Goal: Task Accomplishment & Management: Use online tool/utility

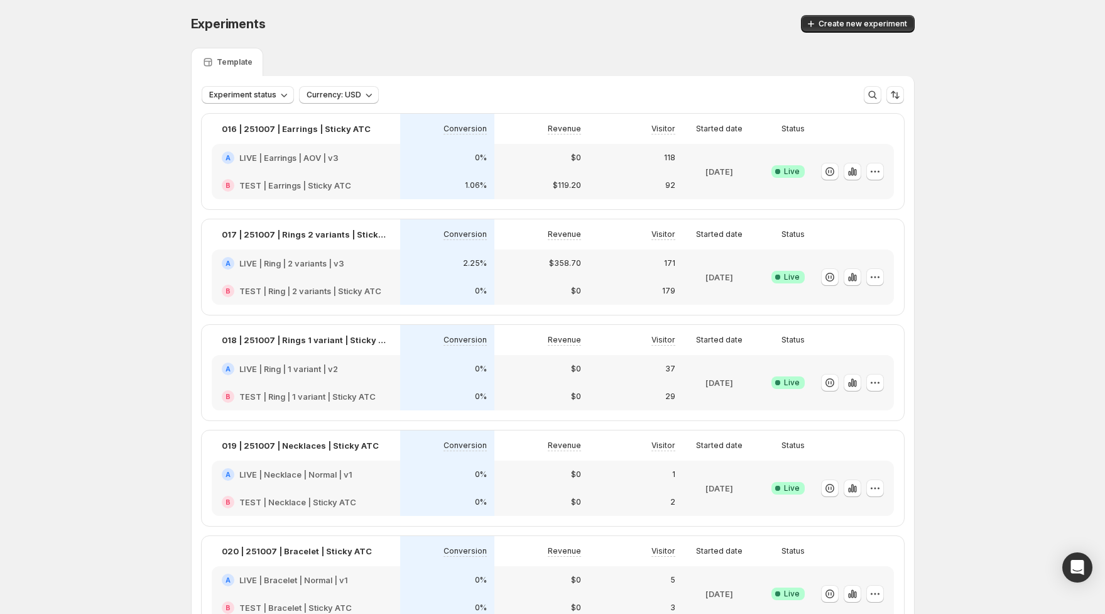
click at [422, 21] on div "Experiments" at bounding box center [359, 24] width 337 height 18
drag, startPoint x: 941, startPoint y: 161, endPoint x: 929, endPoint y: 170, distance: 14.8
click at [854, 175] on icon "button" at bounding box center [853, 171] width 13 height 13
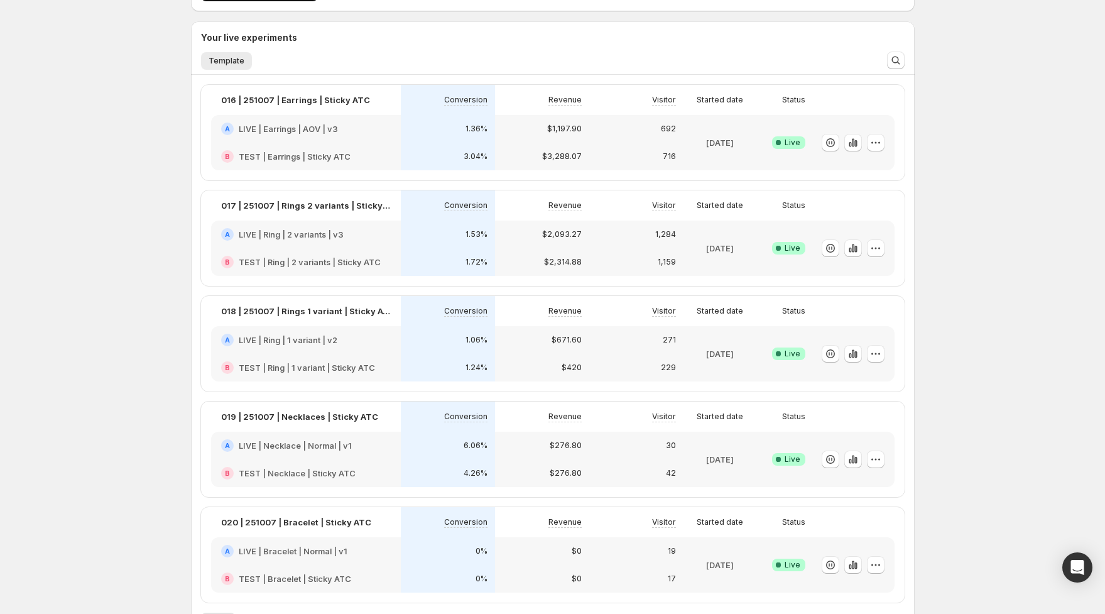
scroll to position [89, 0]
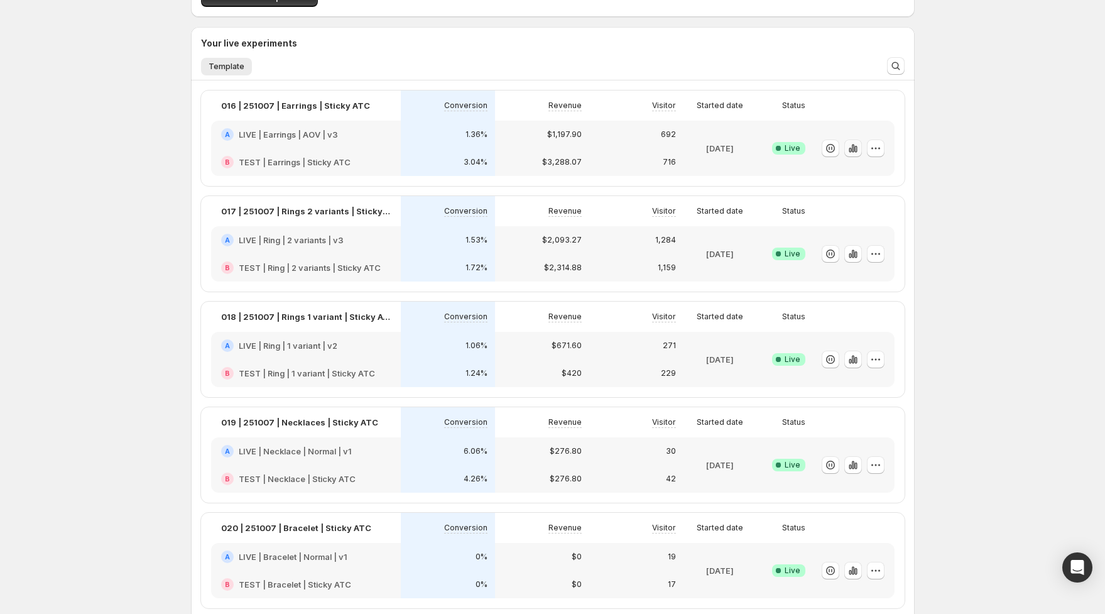
click at [846, 147] on button "button" at bounding box center [854, 149] width 18 height 18
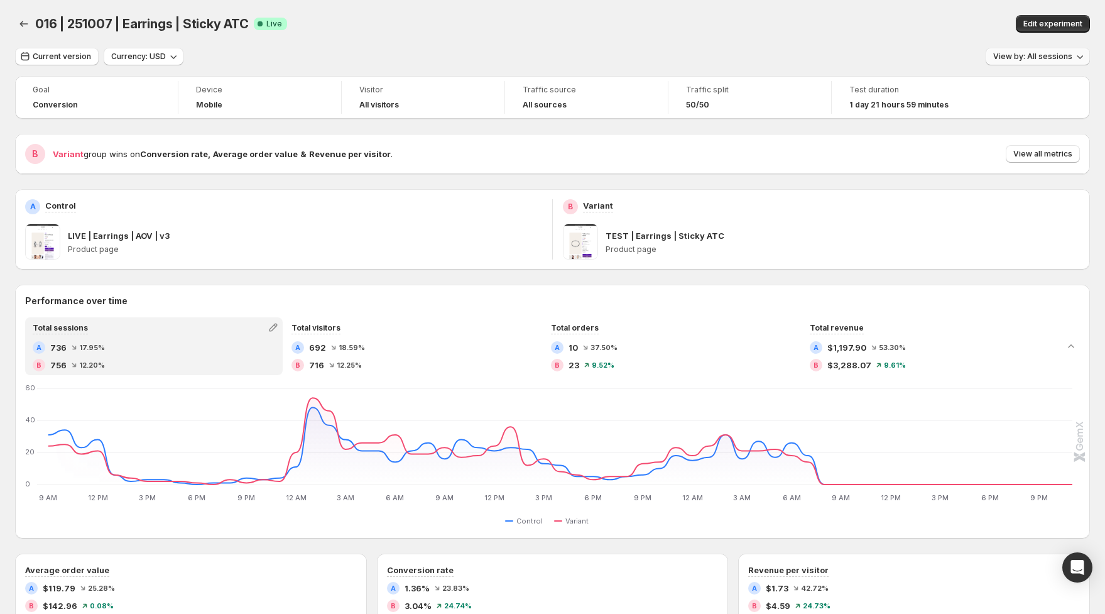
click at [1024, 53] on span "View by: All sessions" at bounding box center [1033, 57] width 79 height 10
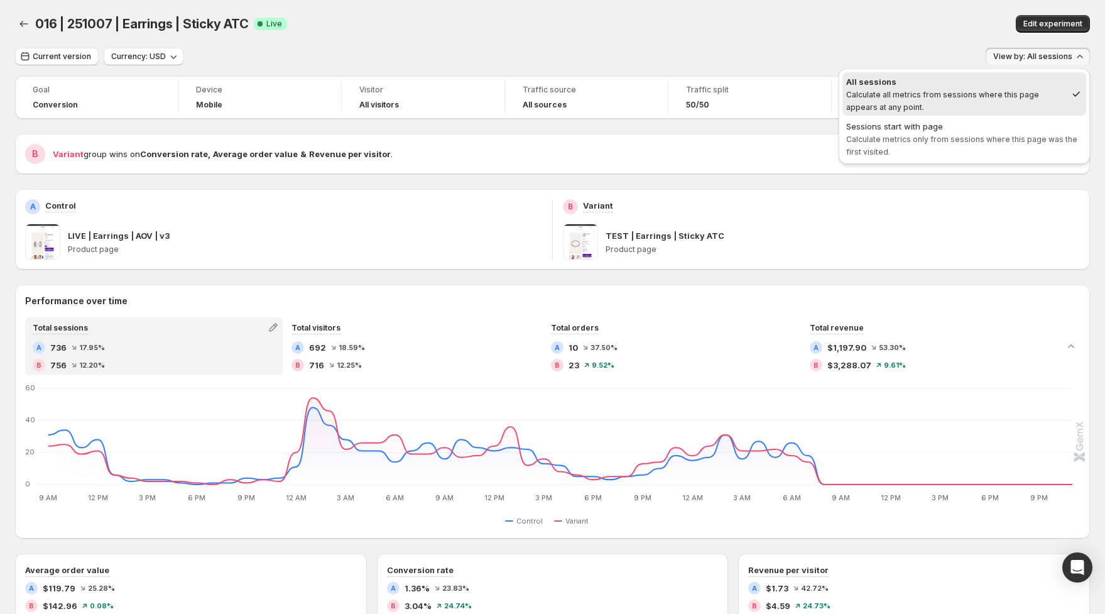
click at [884, 139] on span "Calculate metrics only from sessions where this page was the first visited." at bounding box center [962, 145] width 231 height 22
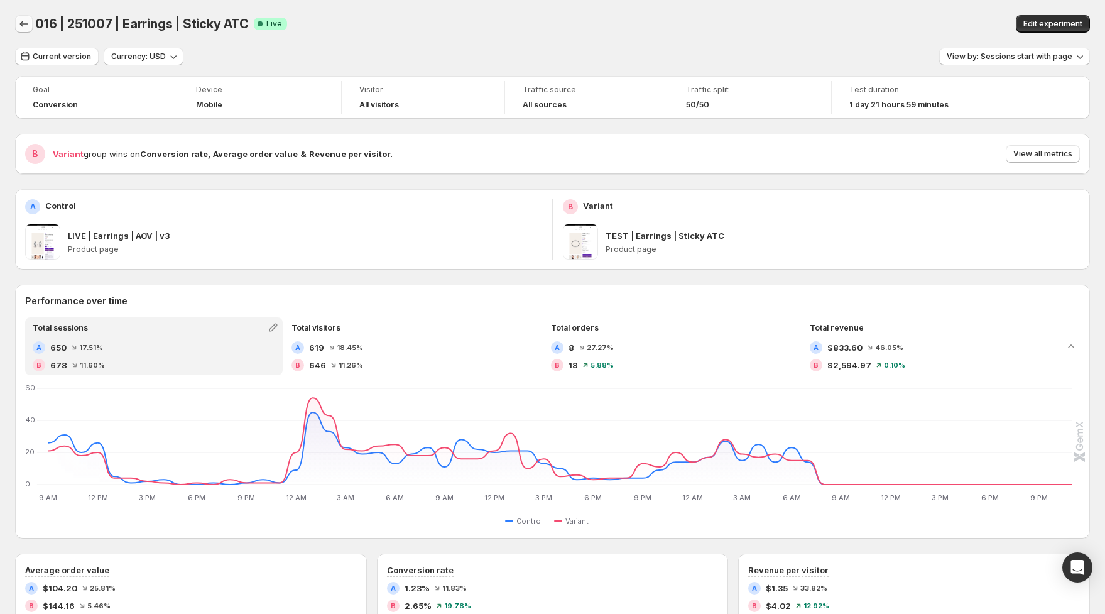
click at [28, 25] on icon "Back" at bounding box center [24, 24] width 13 height 13
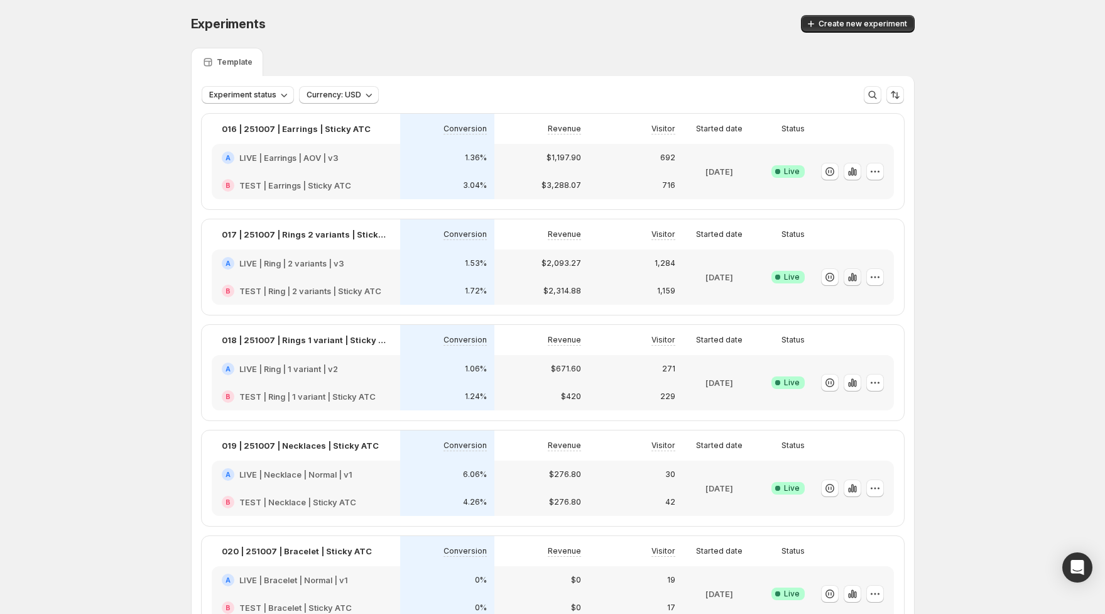
click at [852, 279] on icon "button" at bounding box center [853, 277] width 13 height 13
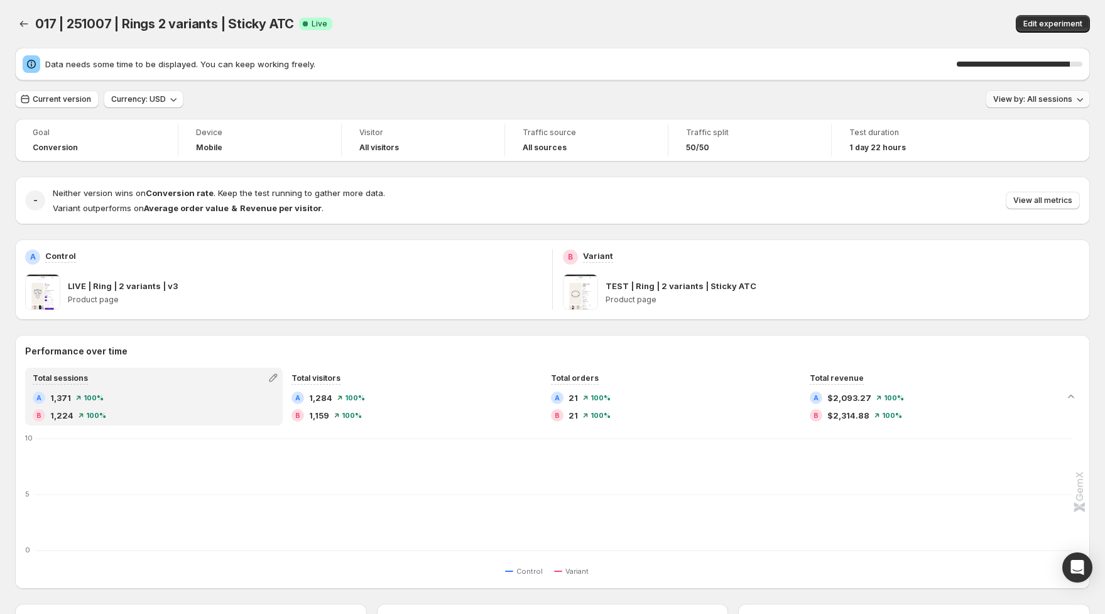
click at [1040, 107] on button "View by: All sessions" at bounding box center [1038, 99] width 104 height 18
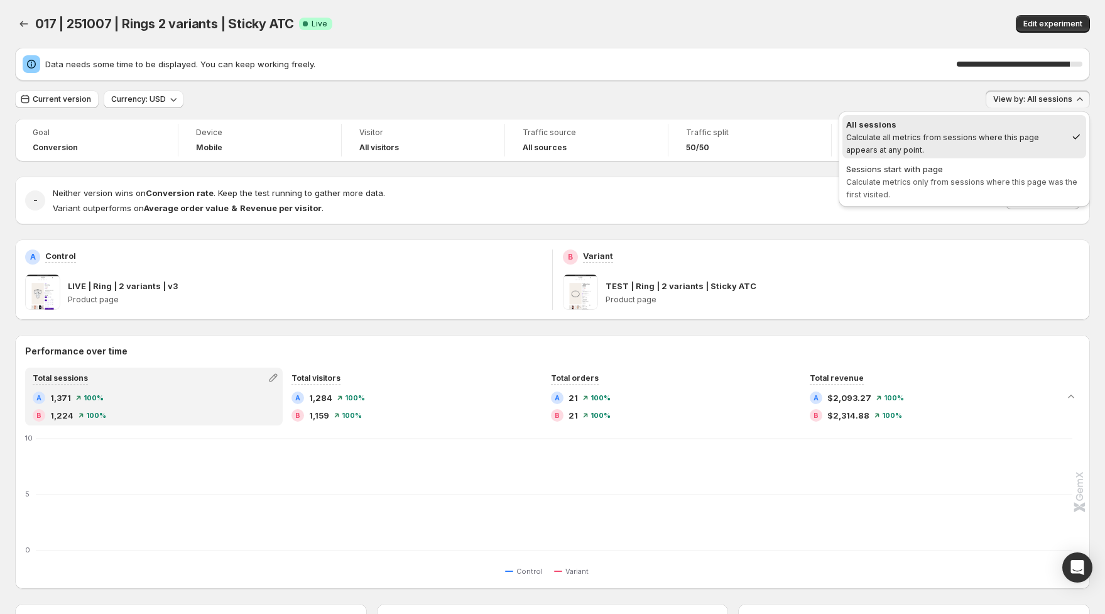
drag, startPoint x: 932, startPoint y: 175, endPoint x: 956, endPoint y: 172, distance: 24.1
click at [932, 175] on span "Sessions start with page Calculate metrics only from sessions where this page w…" at bounding box center [965, 182] width 236 height 38
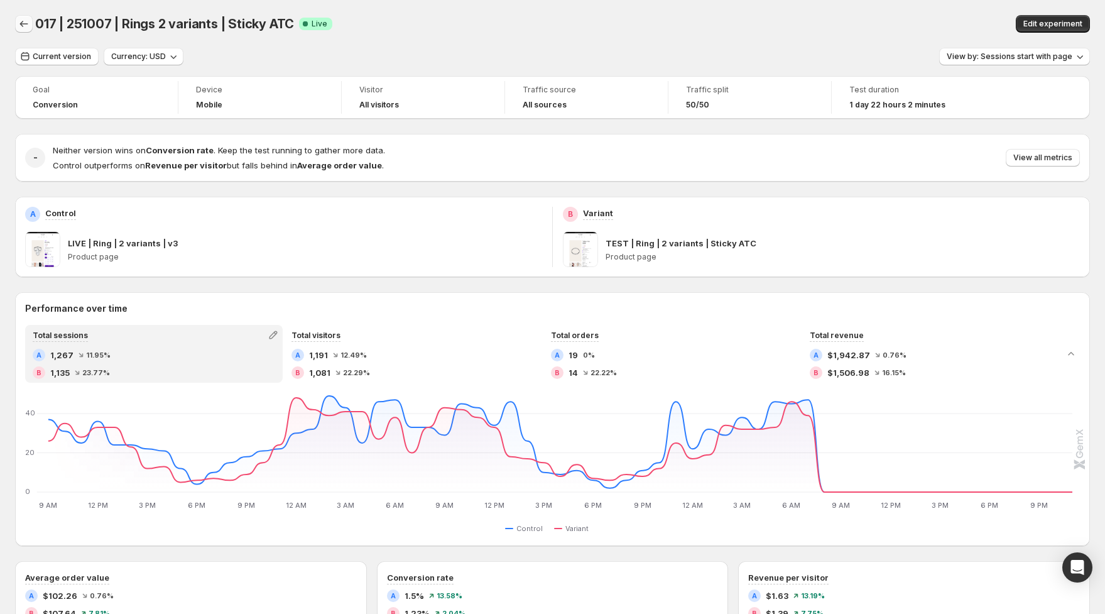
click at [22, 20] on icon "Back" at bounding box center [24, 24] width 13 height 13
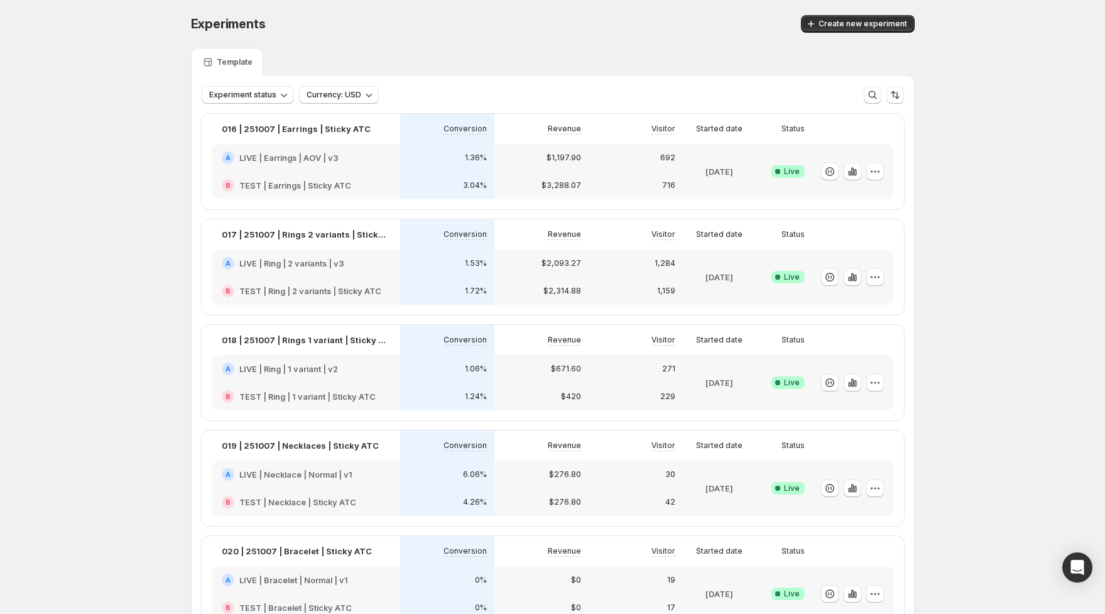
drag, startPoint x: 851, startPoint y: 383, endPoint x: 836, endPoint y: 380, distance: 15.3
click at [851, 383] on icon "button" at bounding box center [853, 382] width 13 height 13
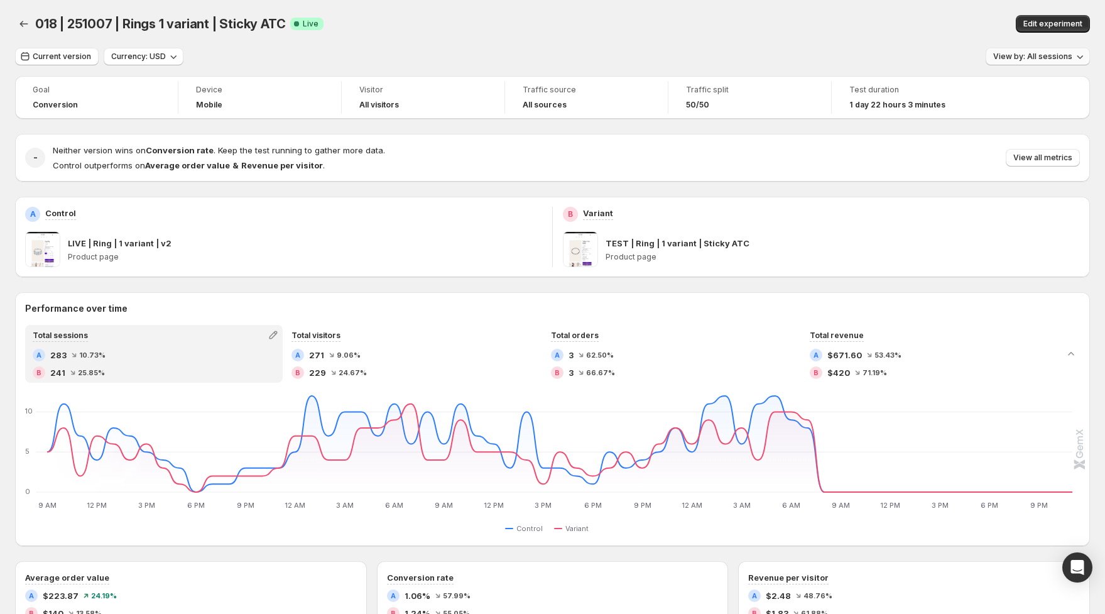
click at [1041, 53] on span "View by: All sessions" at bounding box center [1033, 57] width 79 height 10
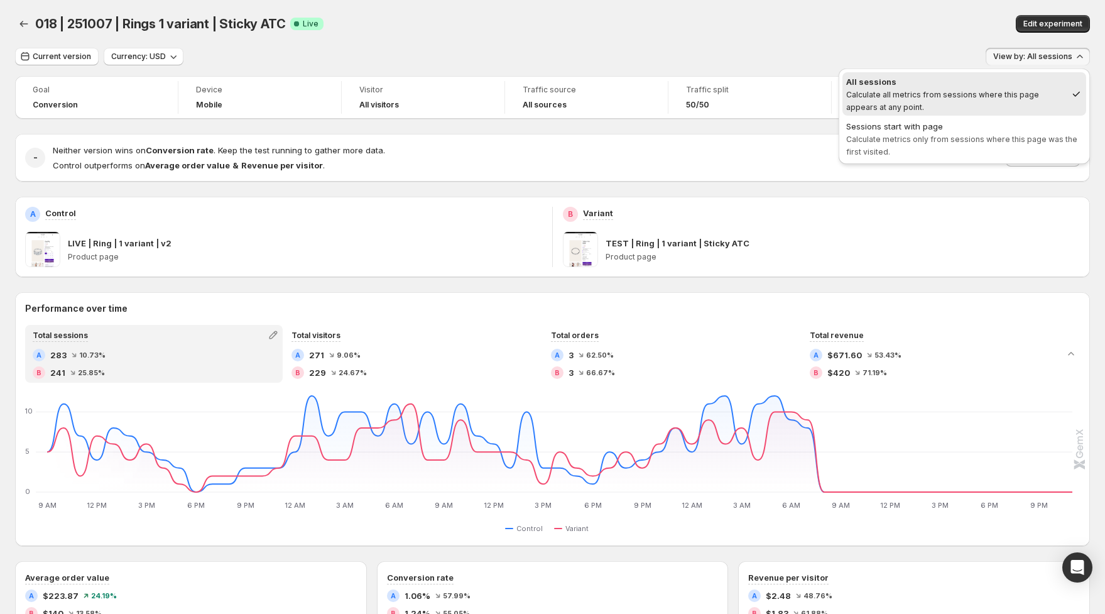
click at [968, 145] on span "Sessions start with page Calculate metrics only from sessions where this page w…" at bounding box center [965, 139] width 236 height 38
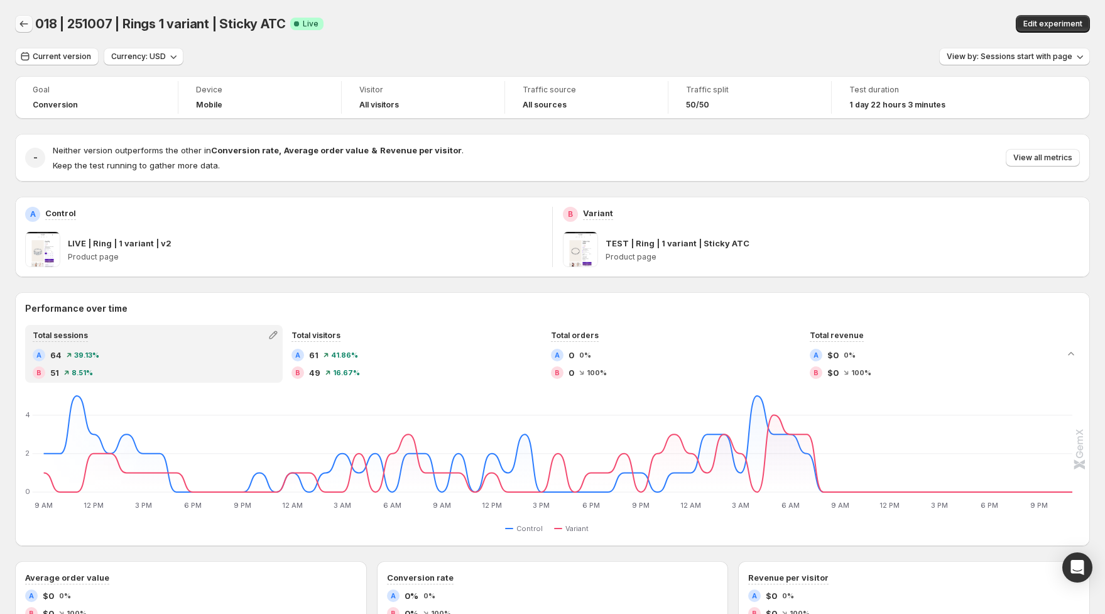
click at [30, 22] on button "Back" at bounding box center [24, 24] width 18 height 18
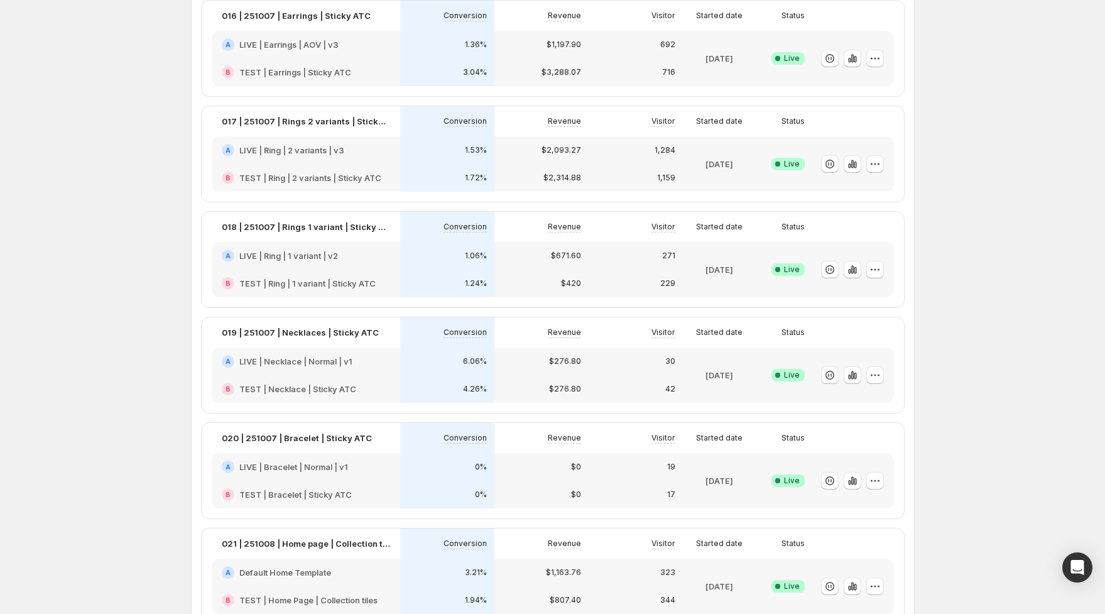
scroll to position [116, 0]
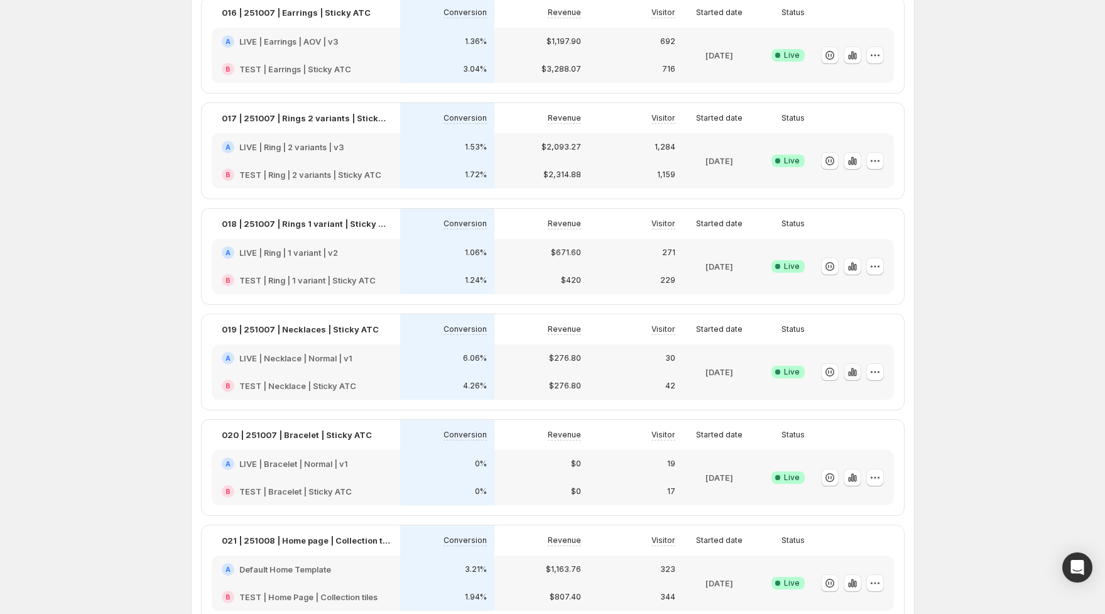
click at [848, 370] on icon "button" at bounding box center [853, 372] width 13 height 13
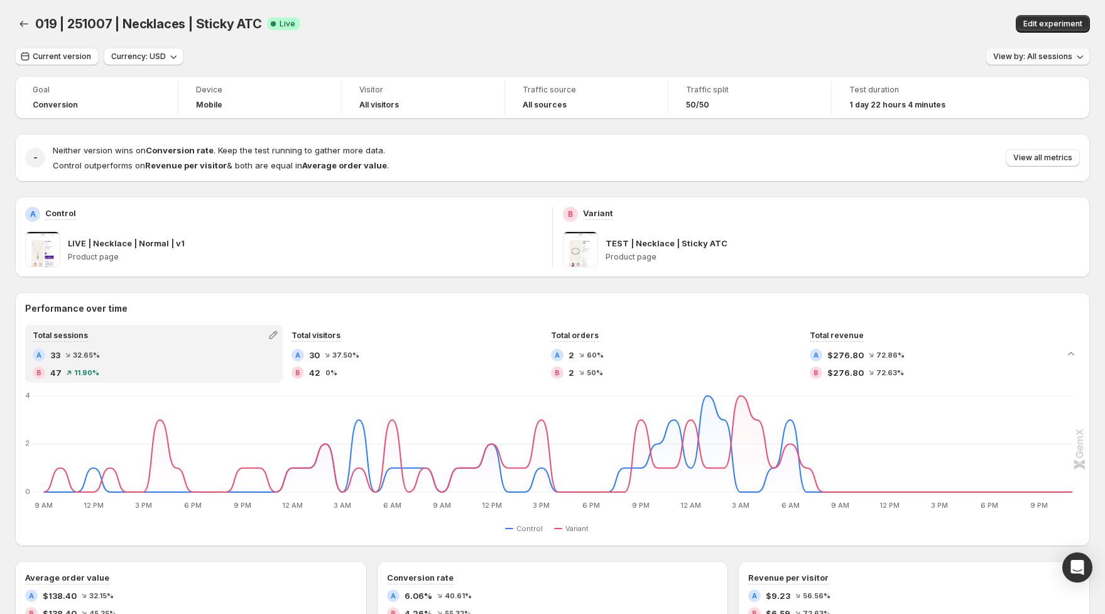
click at [1026, 60] on span "View by: All sessions" at bounding box center [1033, 57] width 79 height 10
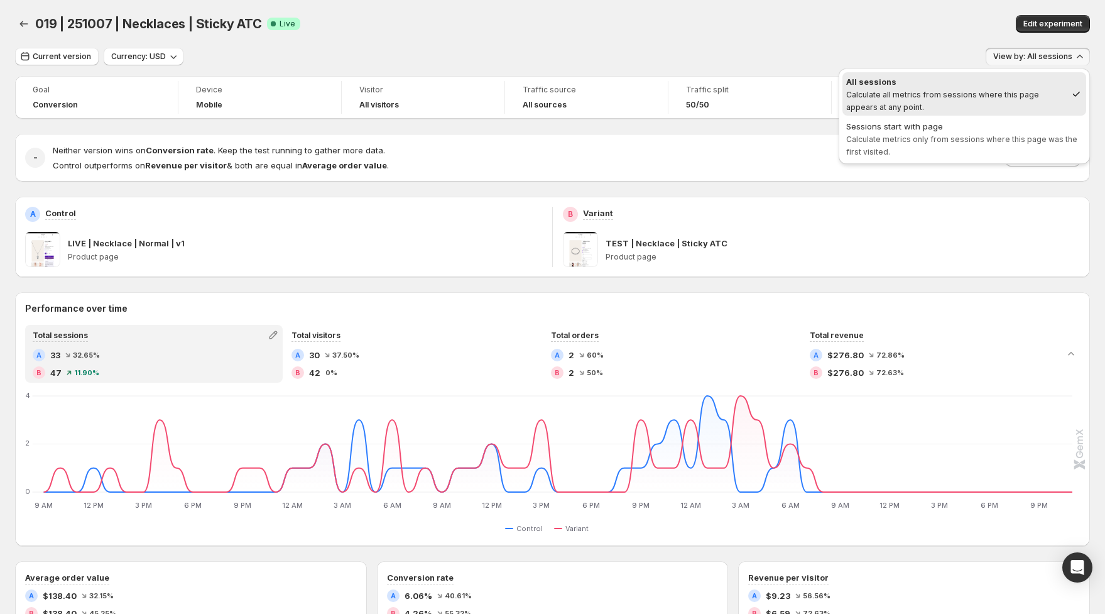
click at [1007, 145] on span "Sessions start with page Calculate metrics only from sessions where this page w…" at bounding box center [965, 139] width 236 height 38
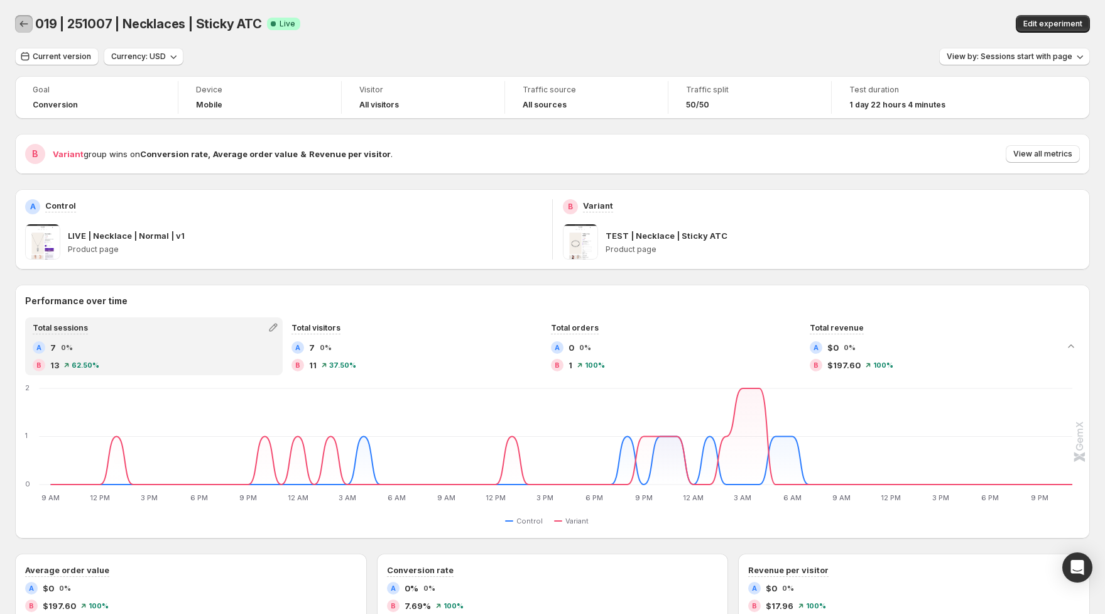
drag, startPoint x: 27, startPoint y: 22, endPoint x: 8, endPoint y: 22, distance: 19.5
click at [27, 22] on icon "Back" at bounding box center [24, 24] width 13 height 13
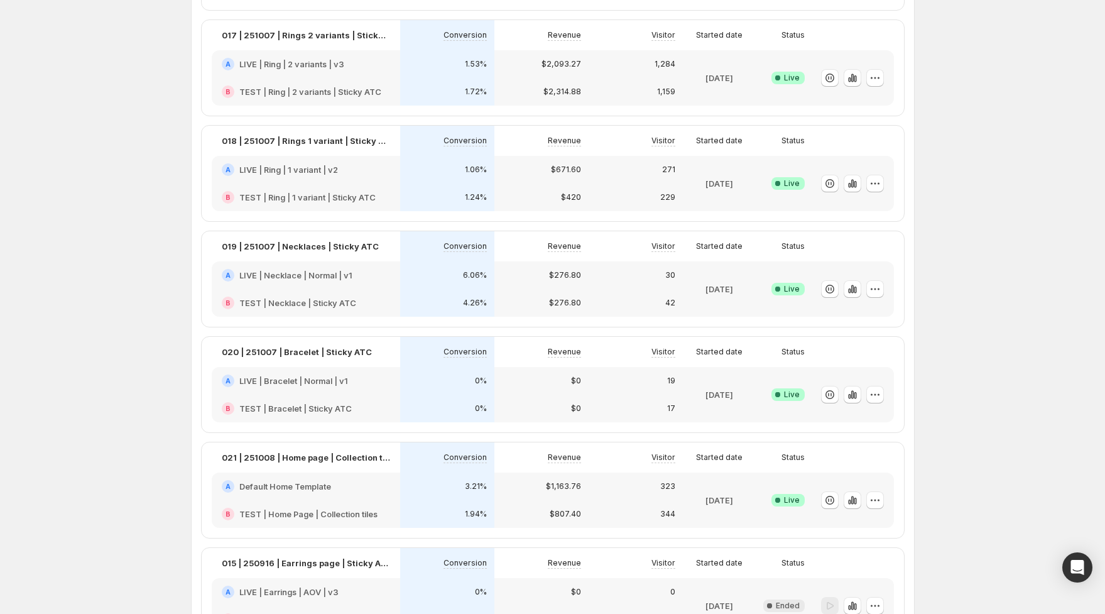
scroll to position [246, 0]
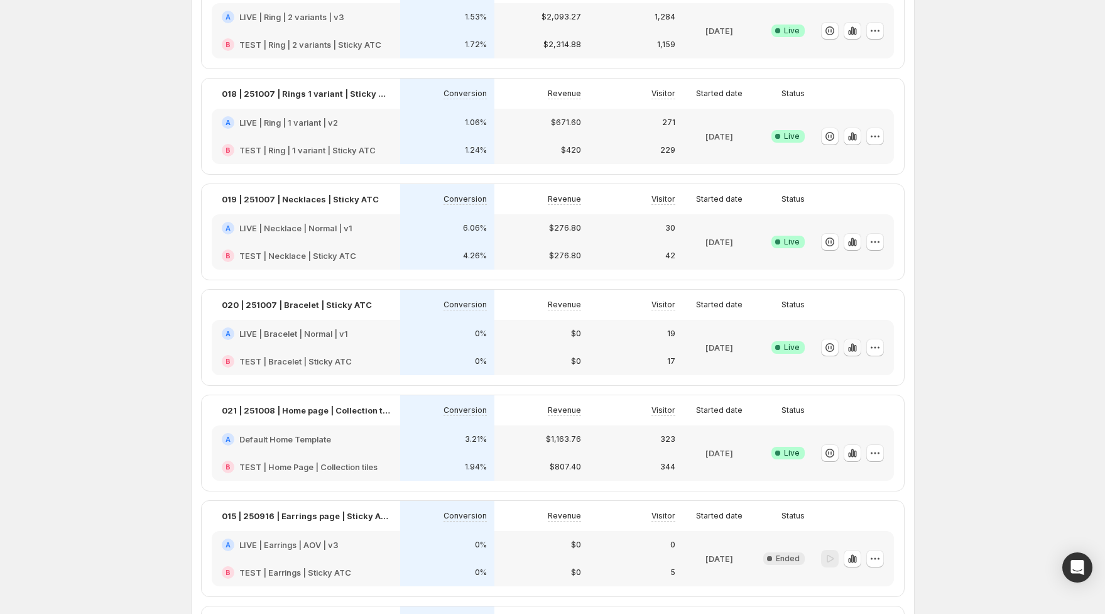
click at [848, 351] on icon "button" at bounding box center [853, 347] width 13 height 13
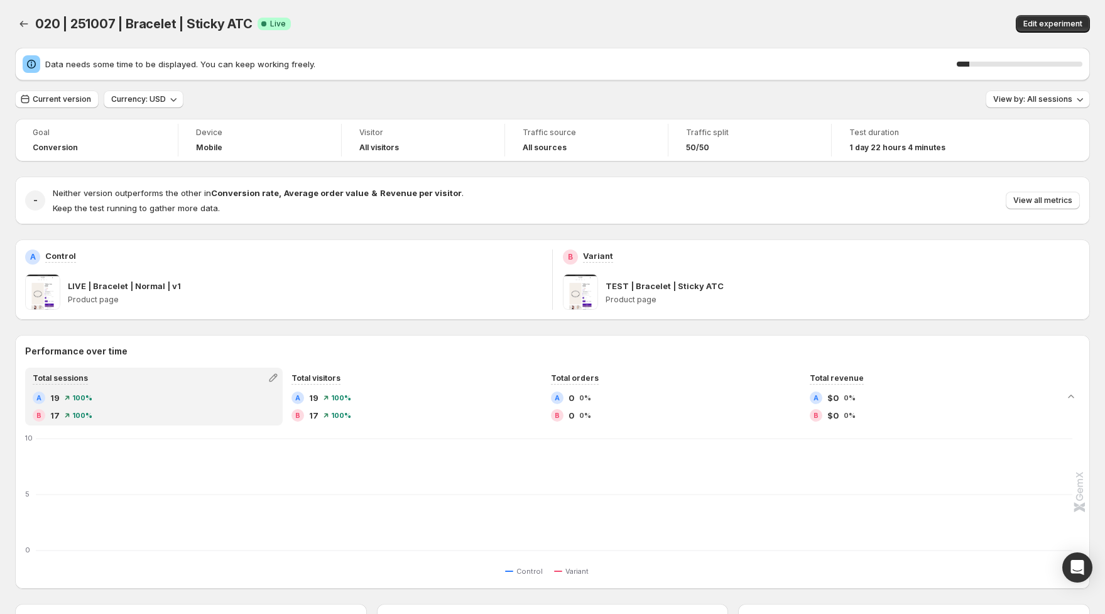
click at [1048, 62] on div "10 %" at bounding box center [1020, 64] width 126 height 5
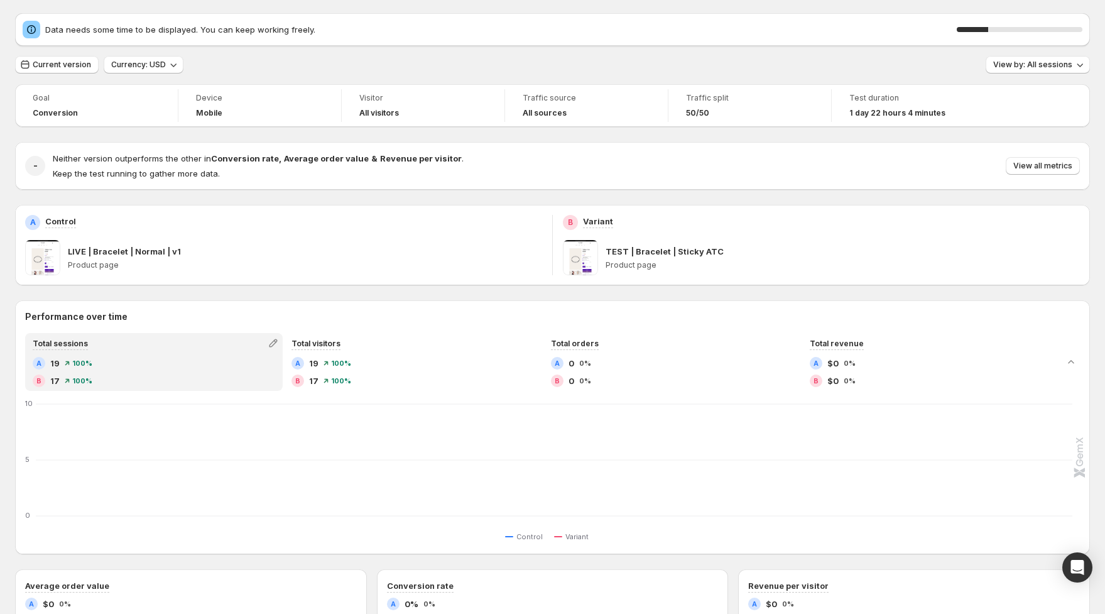
scroll to position [36, 0]
click at [1038, 58] on span "View by: All sessions" at bounding box center [1033, 63] width 79 height 10
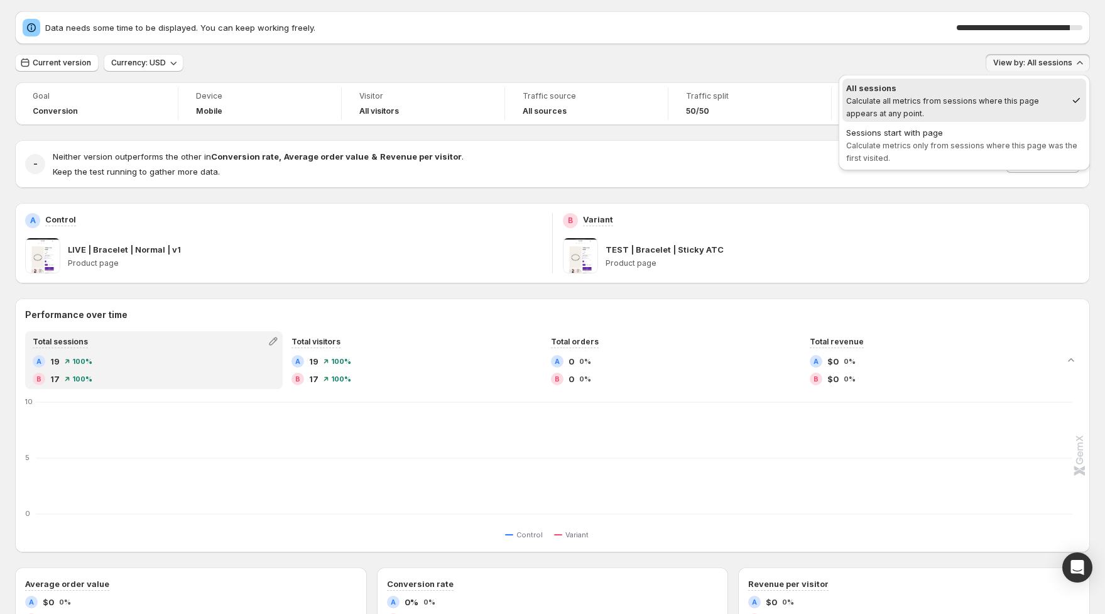
click at [941, 144] on span "Calculate metrics only from sessions where this page was the first visited." at bounding box center [962, 152] width 231 height 22
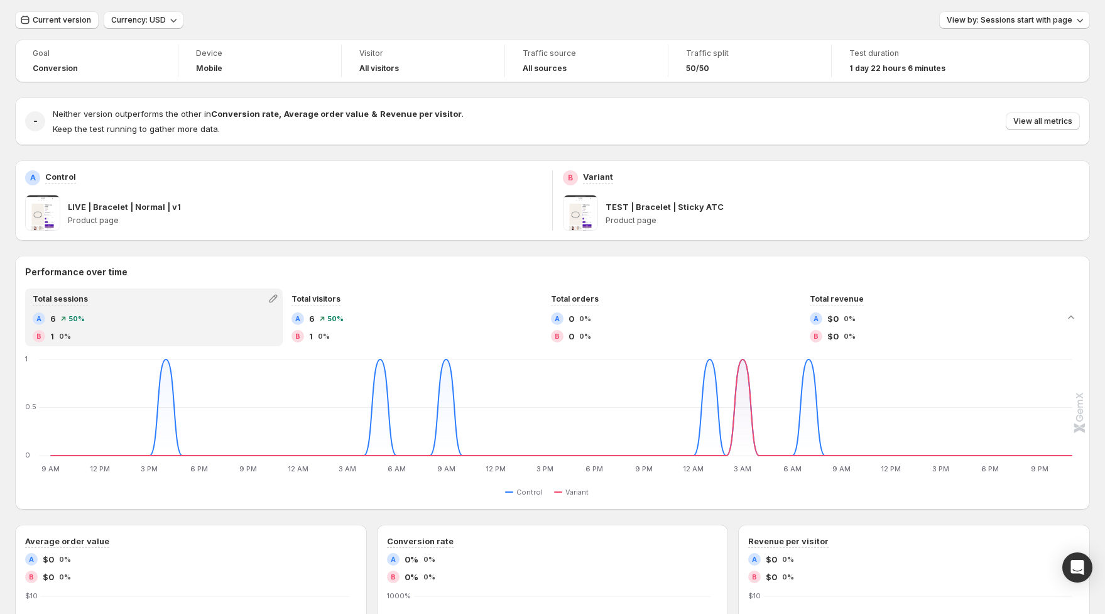
scroll to position [0, 0]
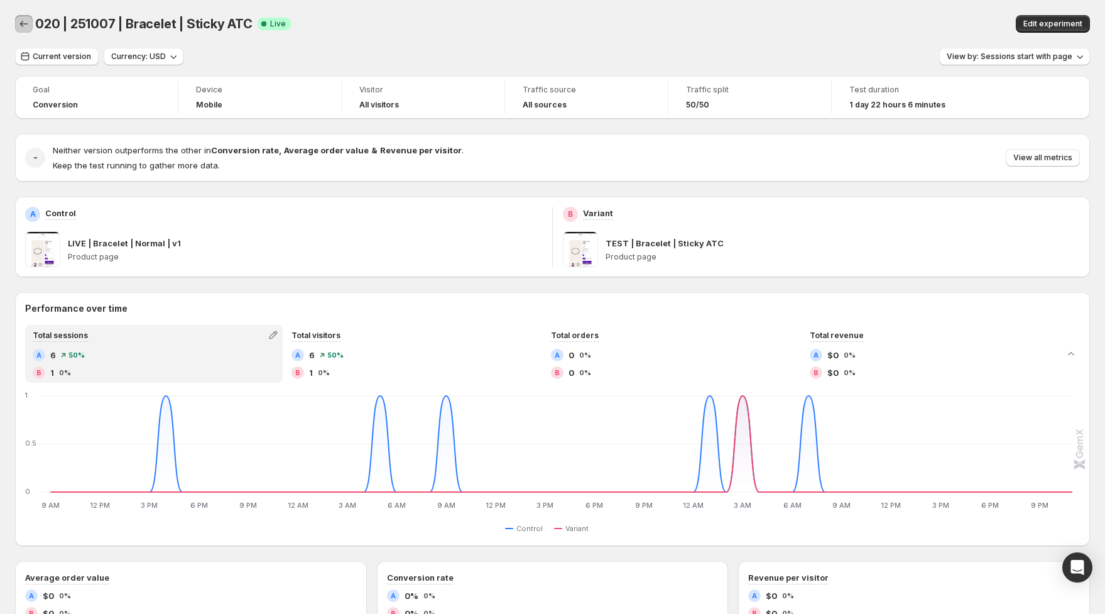
click at [21, 23] on icon "Back" at bounding box center [24, 24] width 8 height 6
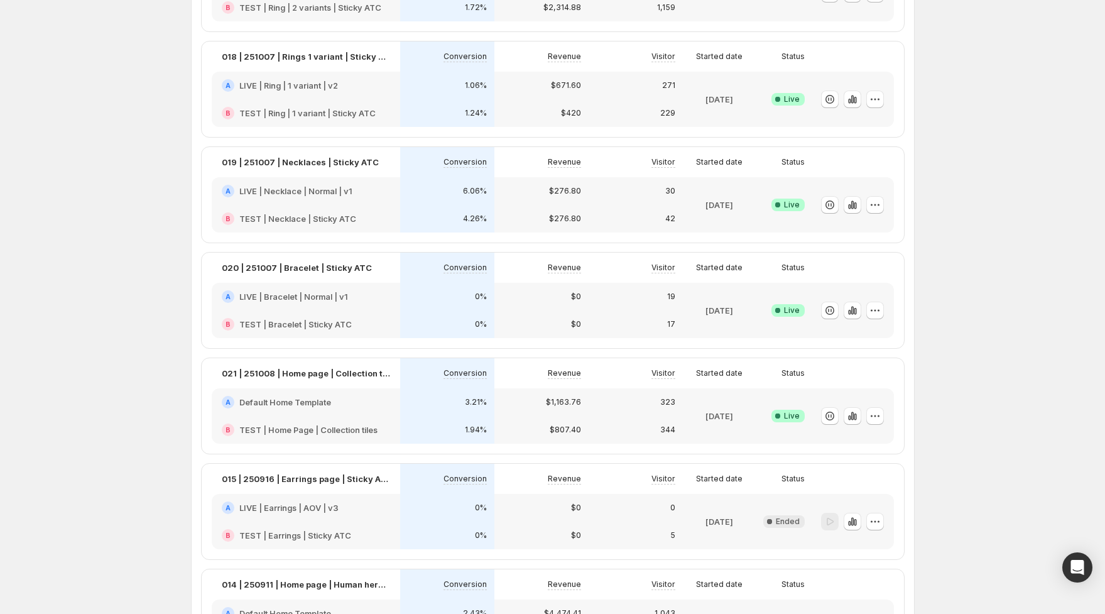
scroll to position [327, 0]
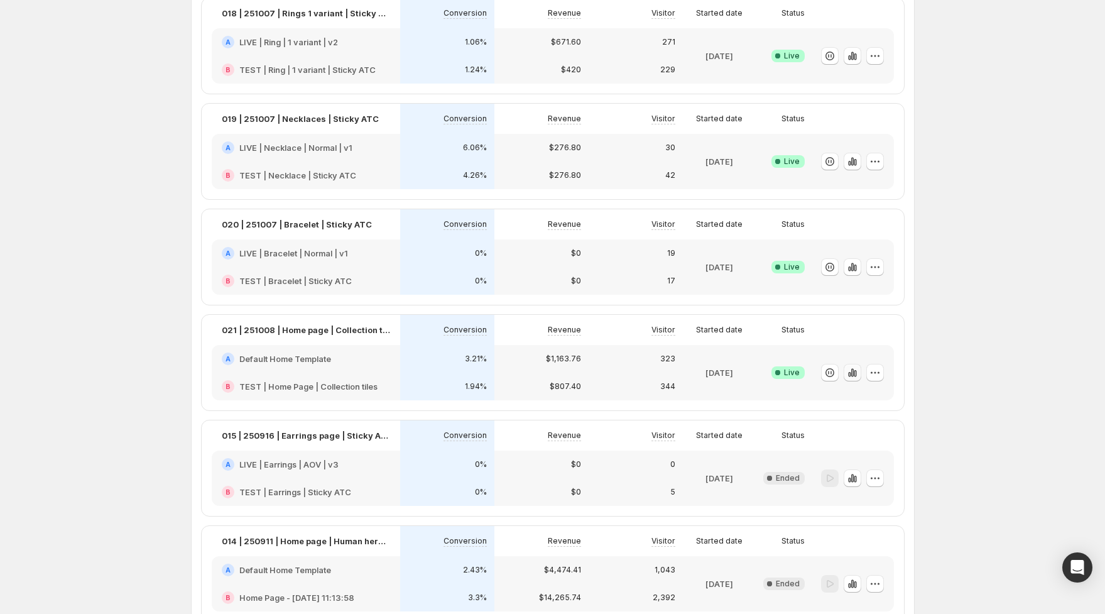
click at [857, 367] on icon "button" at bounding box center [853, 372] width 13 height 13
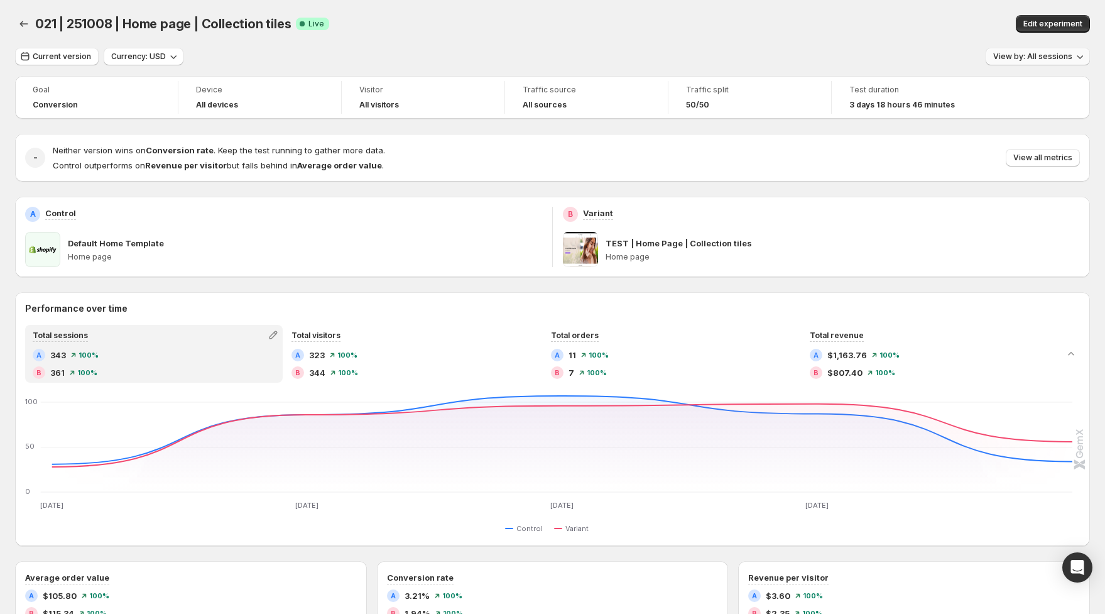
click at [1026, 55] on span "View by: All sessions" at bounding box center [1033, 57] width 79 height 10
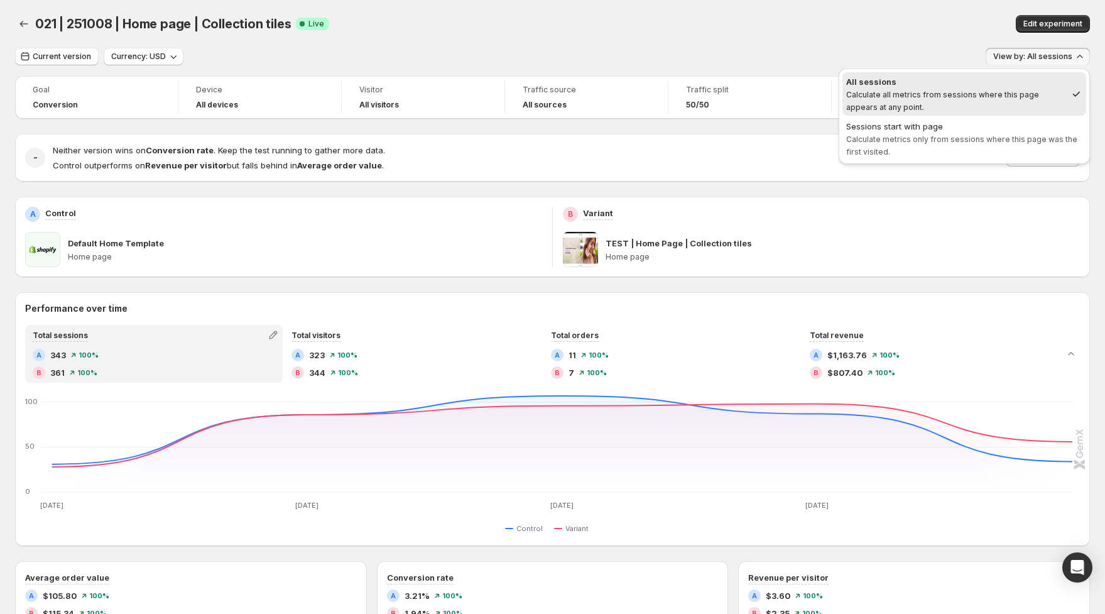
click at [1015, 129] on div "Sessions start with page" at bounding box center [965, 126] width 236 height 13
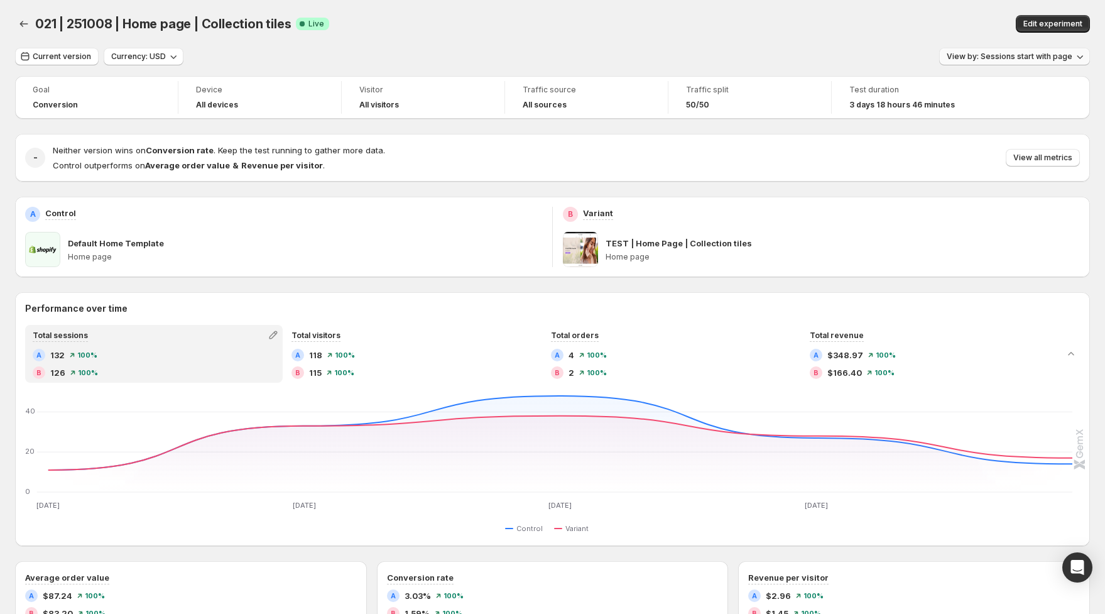
click at [1004, 56] on span "View by: Sessions start with page" at bounding box center [1010, 57] width 126 height 10
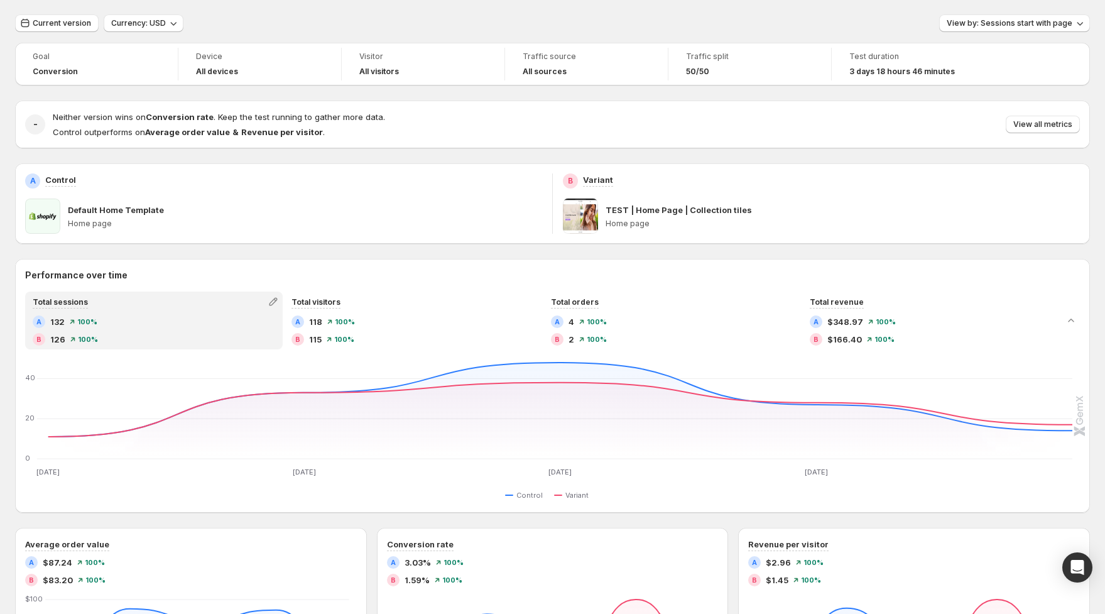
scroll to position [31, 0]
click at [1010, 20] on span "View by: Sessions start with page" at bounding box center [1010, 25] width 126 height 10
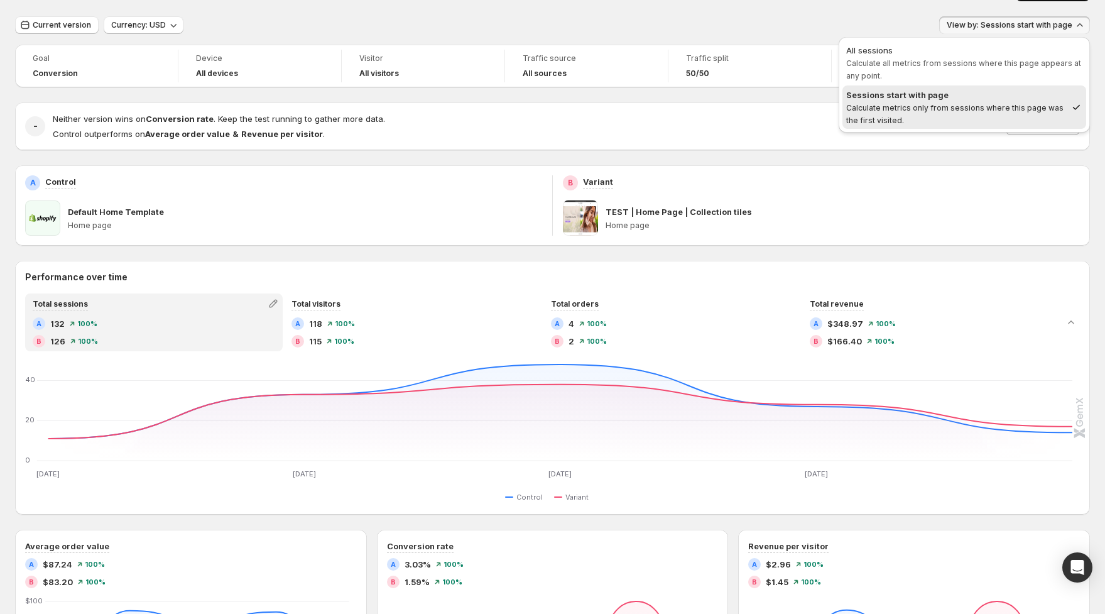
click at [992, 64] on span "Calculate all metrics from sessions where this page appears at any point." at bounding box center [964, 69] width 235 height 22
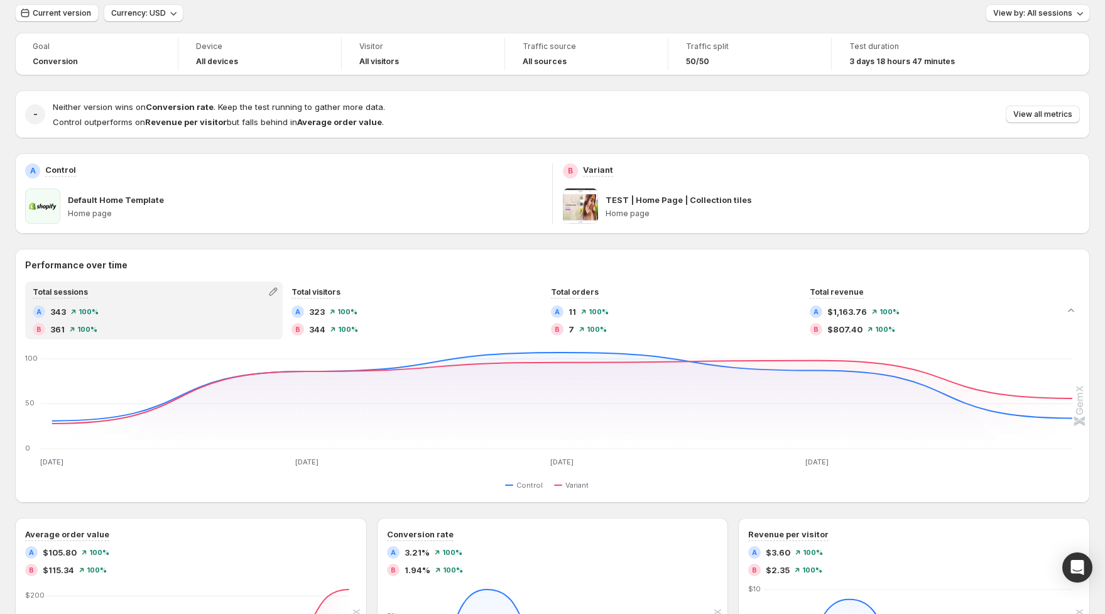
scroll to position [0, 0]
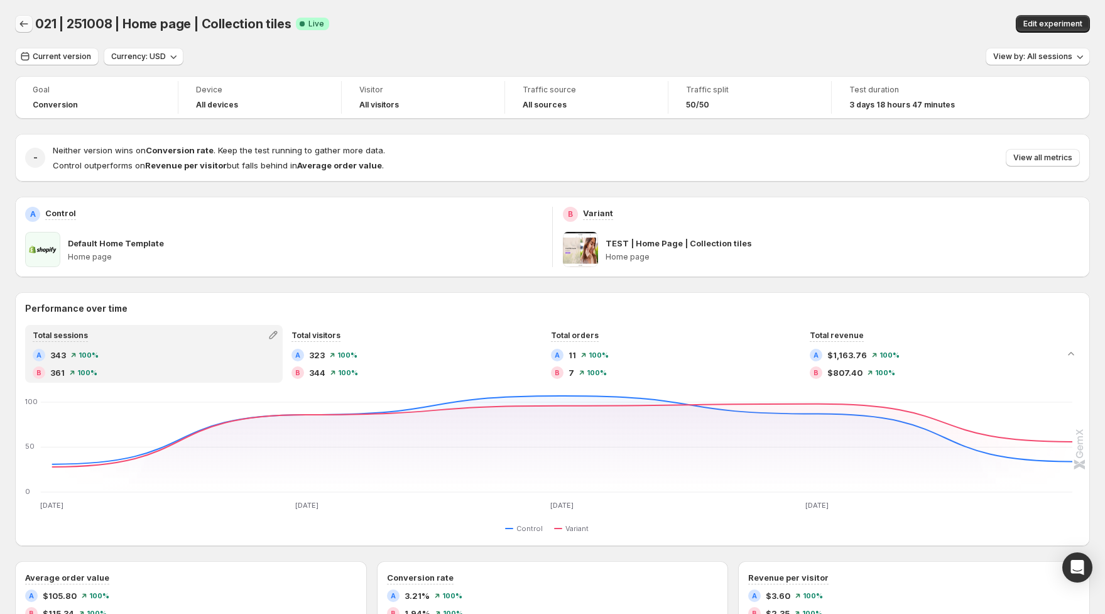
click at [25, 23] on button "Back" at bounding box center [24, 24] width 18 height 18
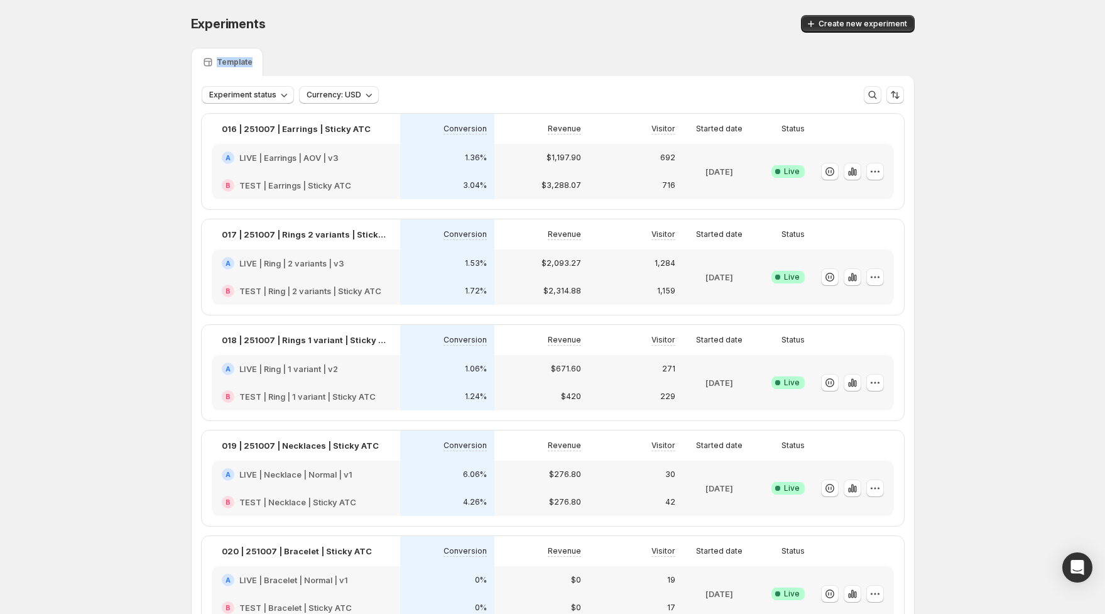
drag, startPoint x: 516, startPoint y: 57, endPoint x: 521, endPoint y: 47, distance: 10.7
click at [524, 51] on div "Template" at bounding box center [553, 62] width 724 height 28
